Goal: Check status

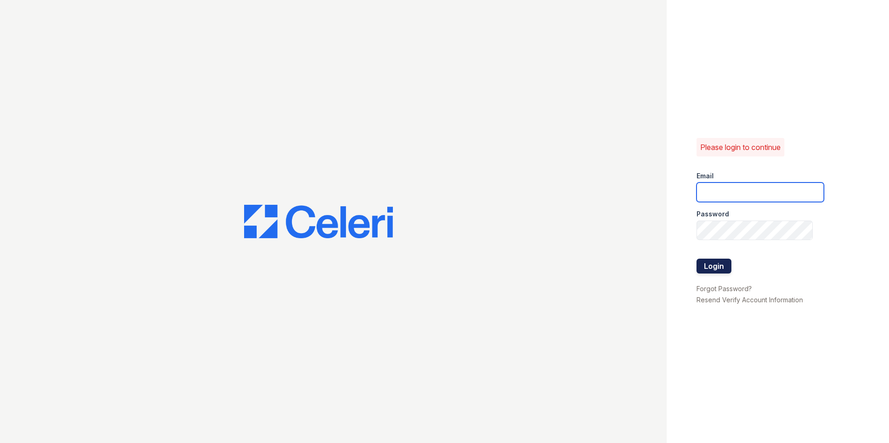
type input "[EMAIL_ADDRESS][DOMAIN_NAME]"
click at [716, 268] on button "Login" at bounding box center [713, 266] width 35 height 15
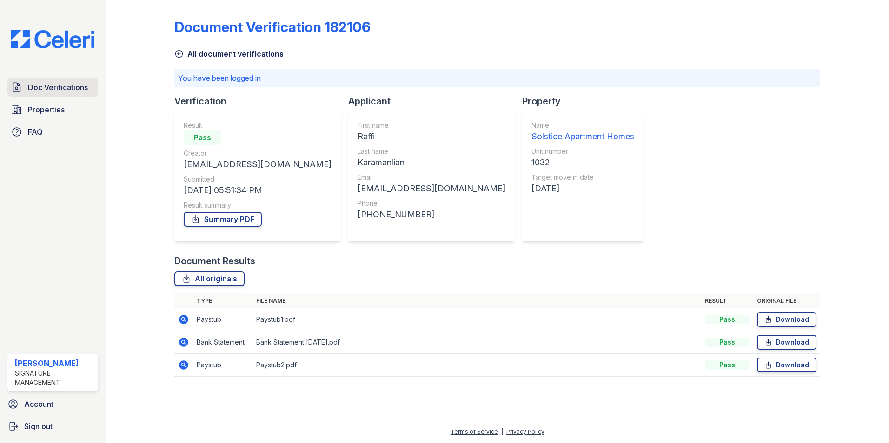
click at [82, 87] on span "Doc Verifications" at bounding box center [58, 87] width 60 height 11
